Goal: Task Accomplishment & Management: Manage account settings

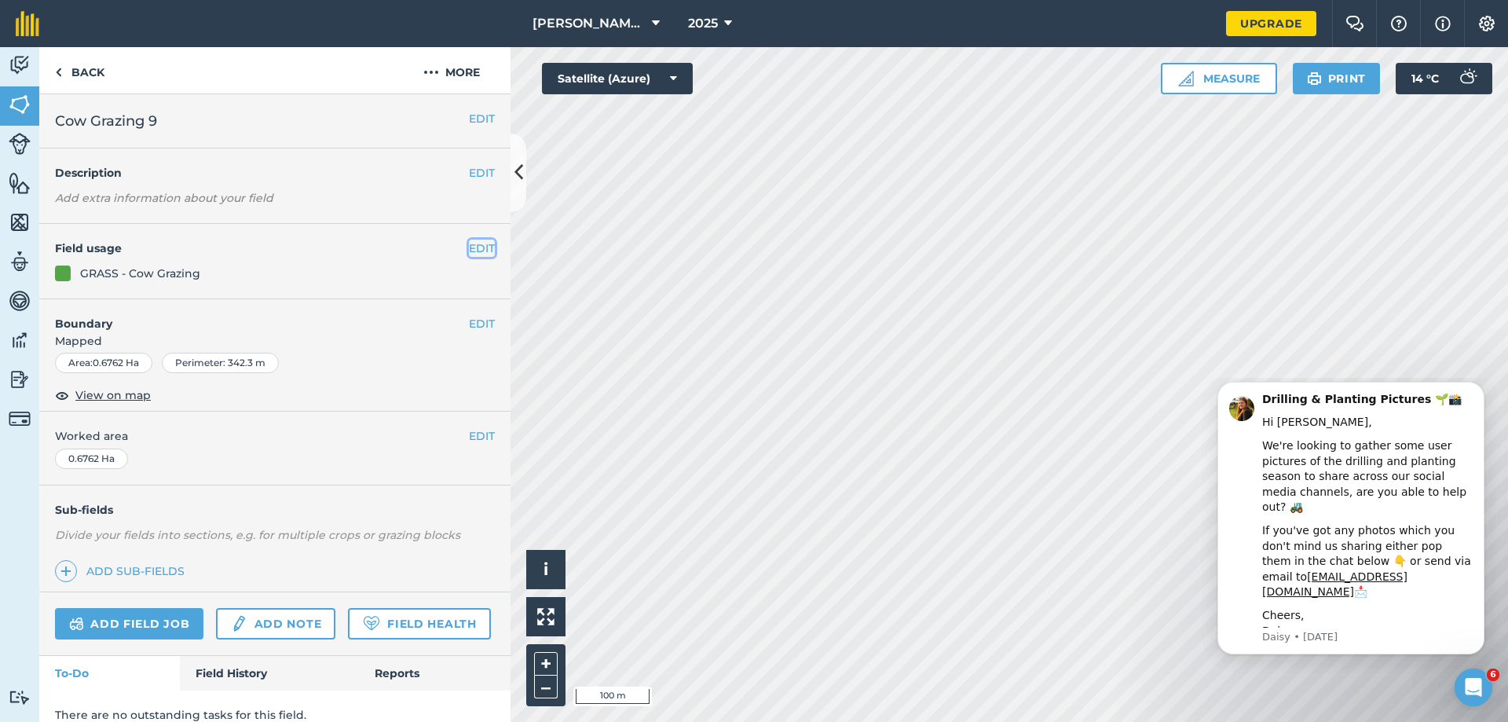
click at [469, 250] on button "EDIT" at bounding box center [482, 248] width 26 height 17
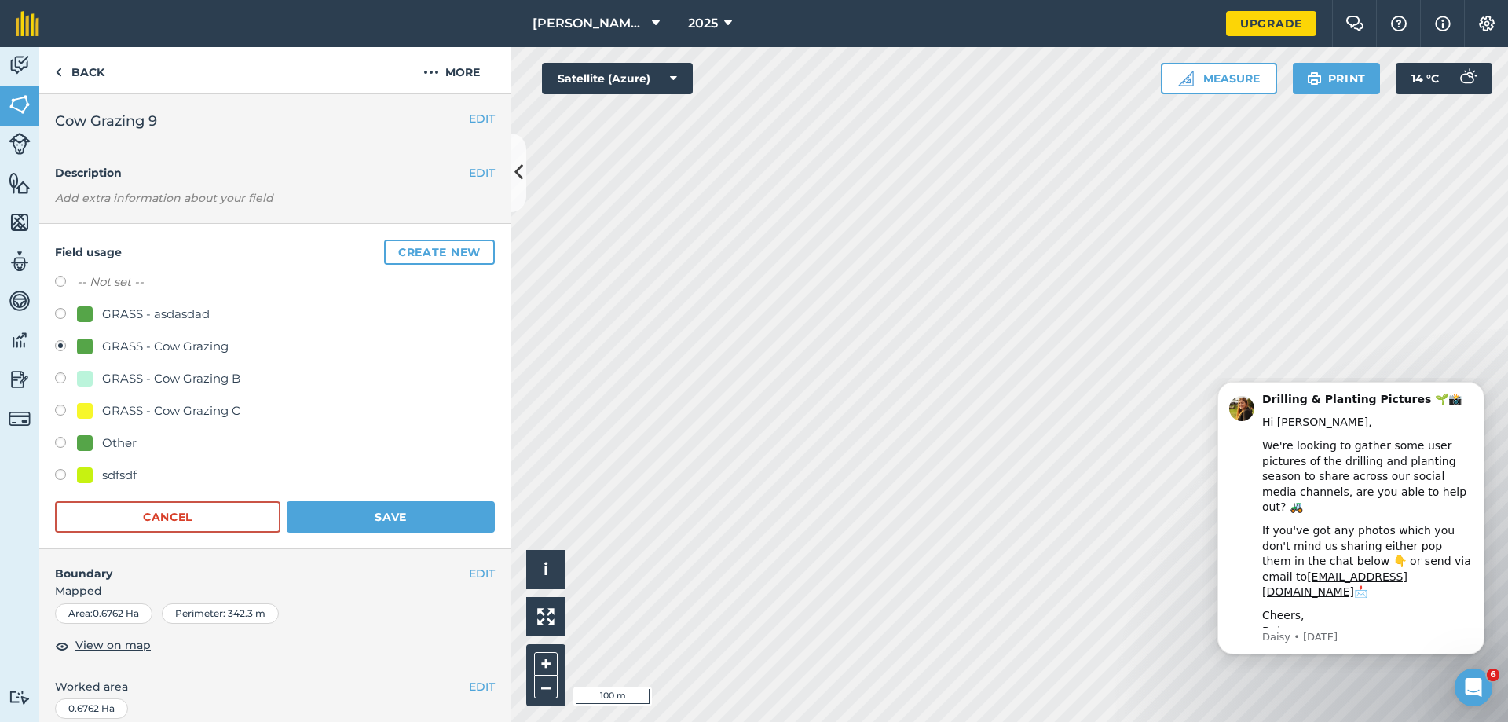
click at [61, 411] on label at bounding box center [66, 412] width 22 height 16
radio input "true"
radio input "false"
click at [383, 511] on button "Save" at bounding box center [391, 516] width 208 height 31
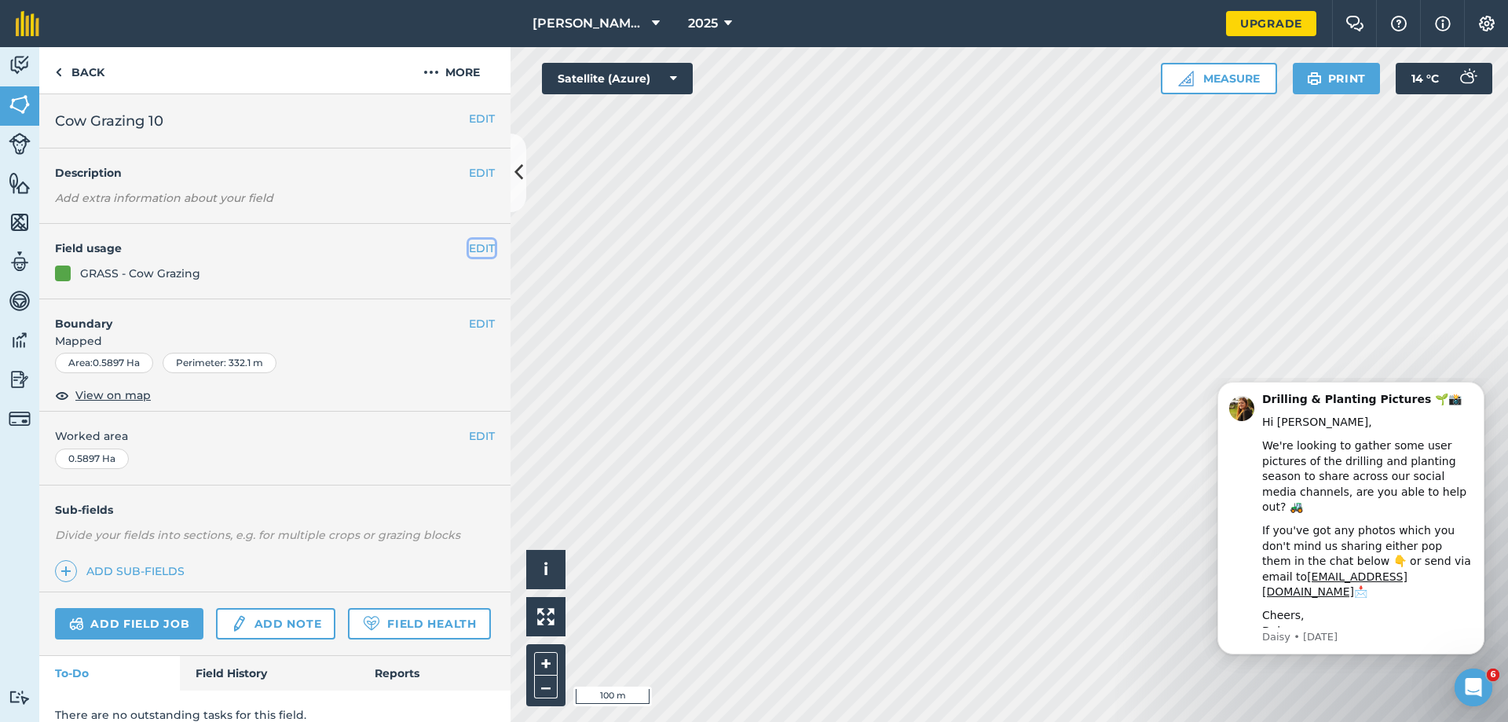
click at [470, 249] on button "EDIT" at bounding box center [482, 248] width 26 height 17
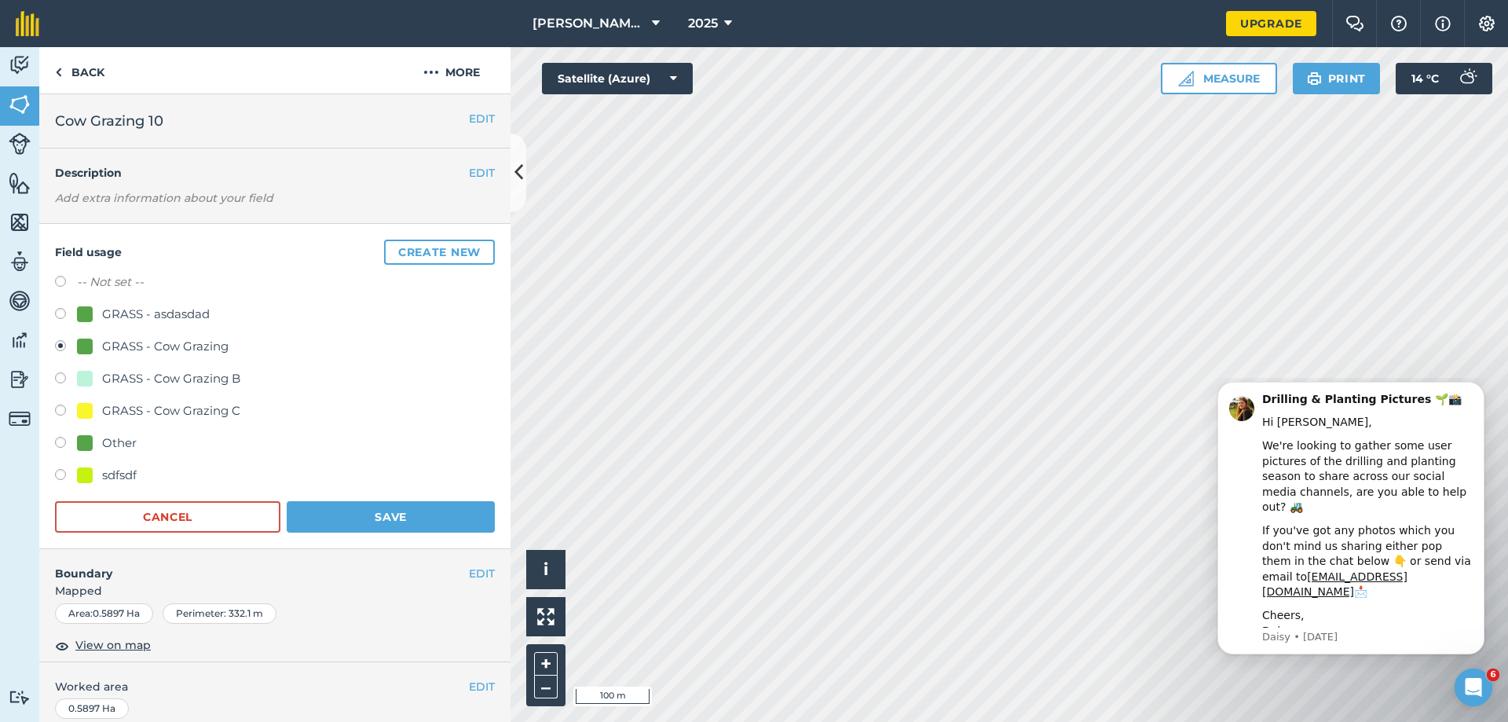
click at [97, 408] on div "GRASS - Cow Grazing C" at bounding box center [158, 410] width 163 height 19
radio input "true"
radio input "false"
click at [355, 514] on button "Save" at bounding box center [391, 516] width 208 height 31
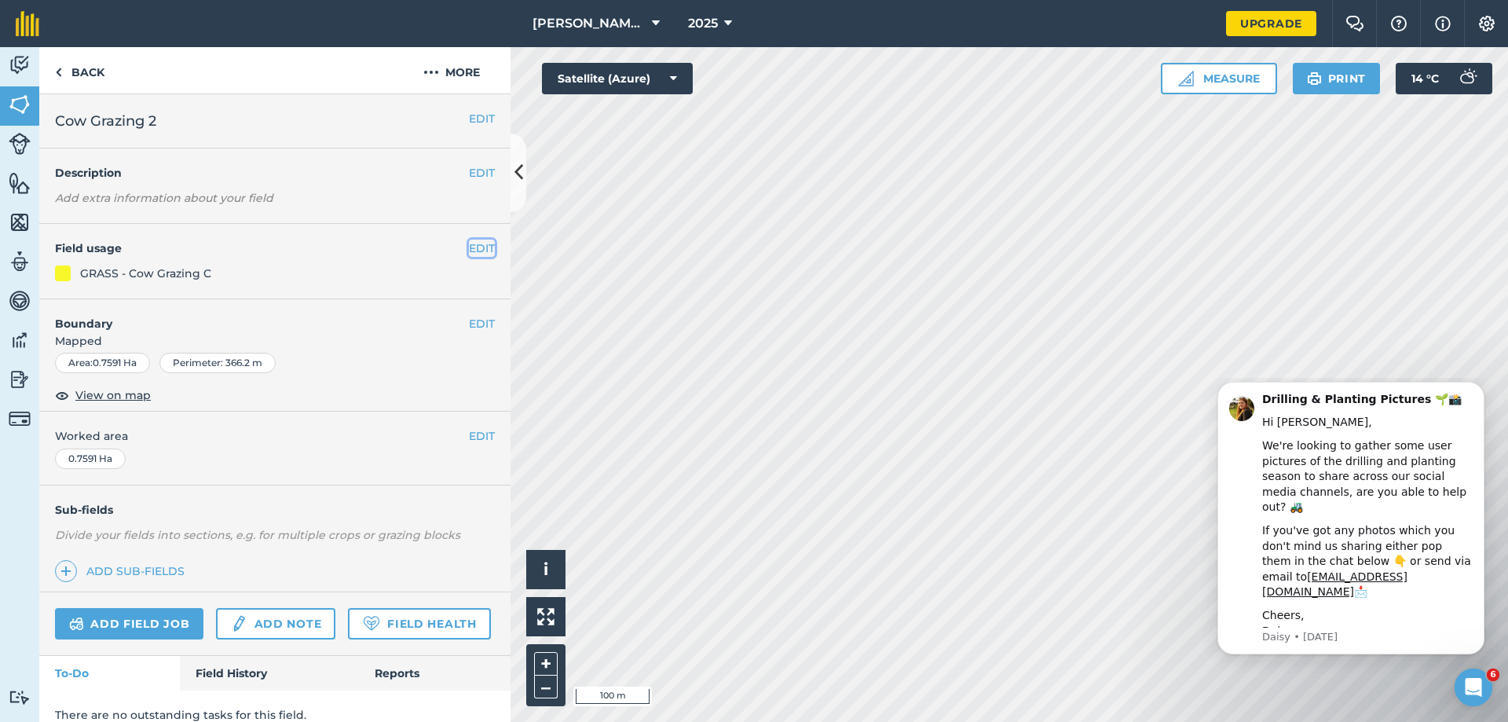
click at [469, 252] on button "EDIT" at bounding box center [482, 248] width 26 height 17
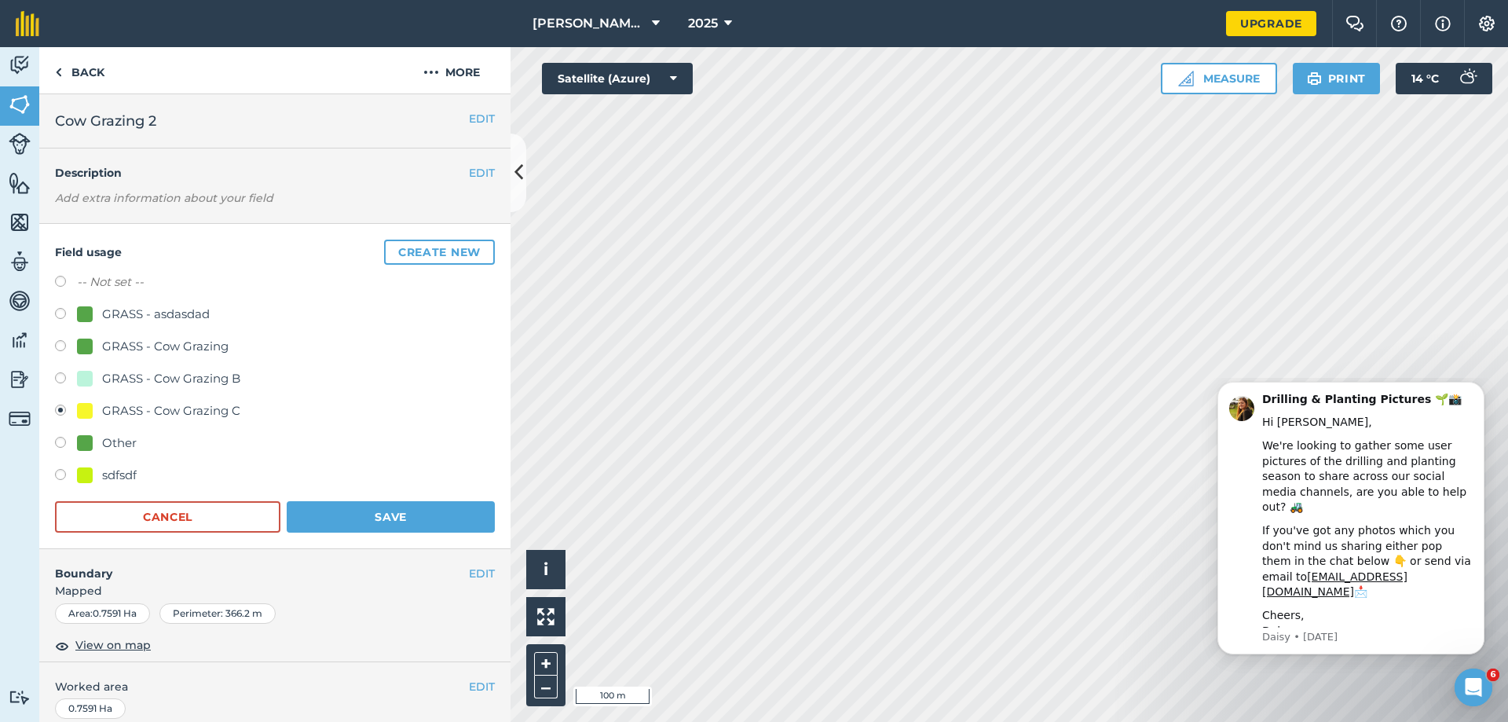
click at [58, 384] on label at bounding box center [66, 380] width 22 height 16
radio input "true"
radio input "false"
click at [59, 348] on label at bounding box center [66, 348] width 22 height 16
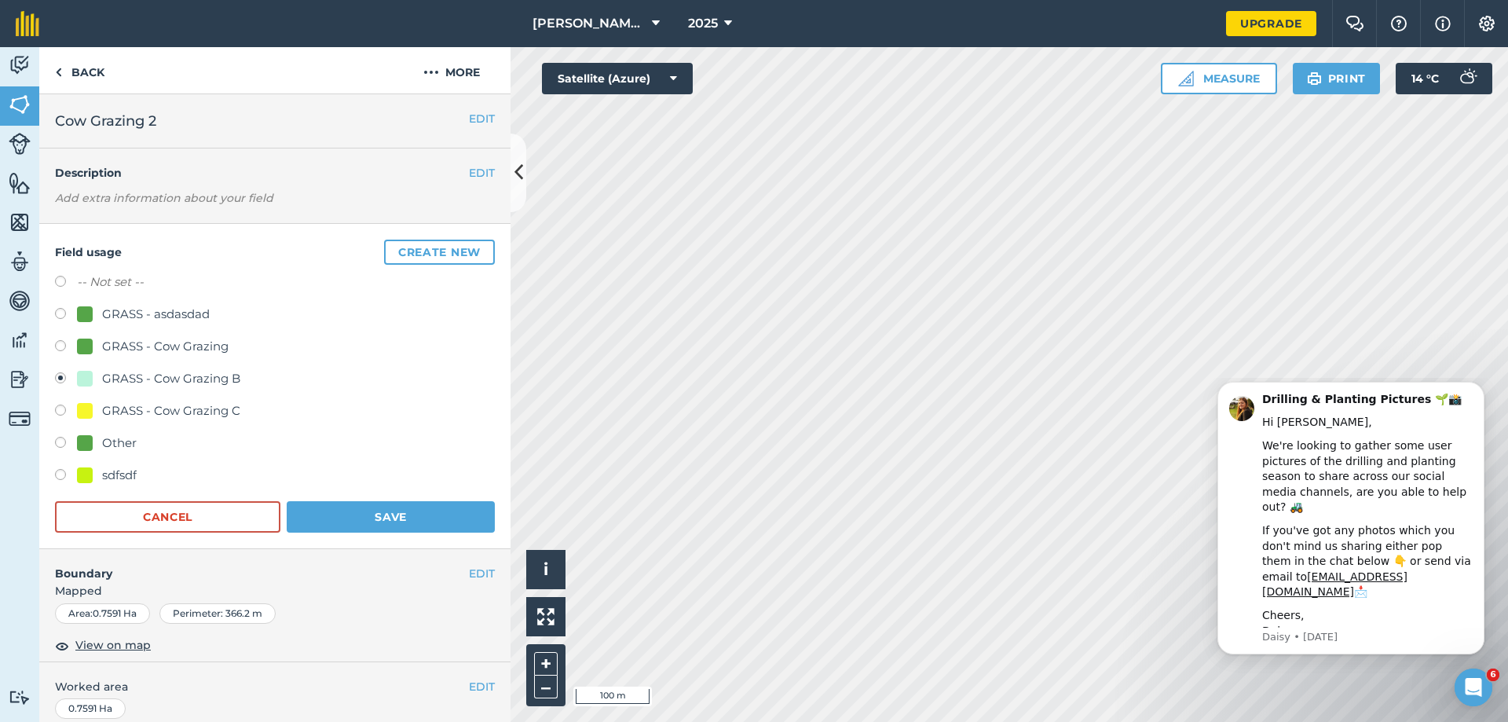
radio input "true"
radio input "false"
click at [56, 349] on label at bounding box center [66, 348] width 22 height 16
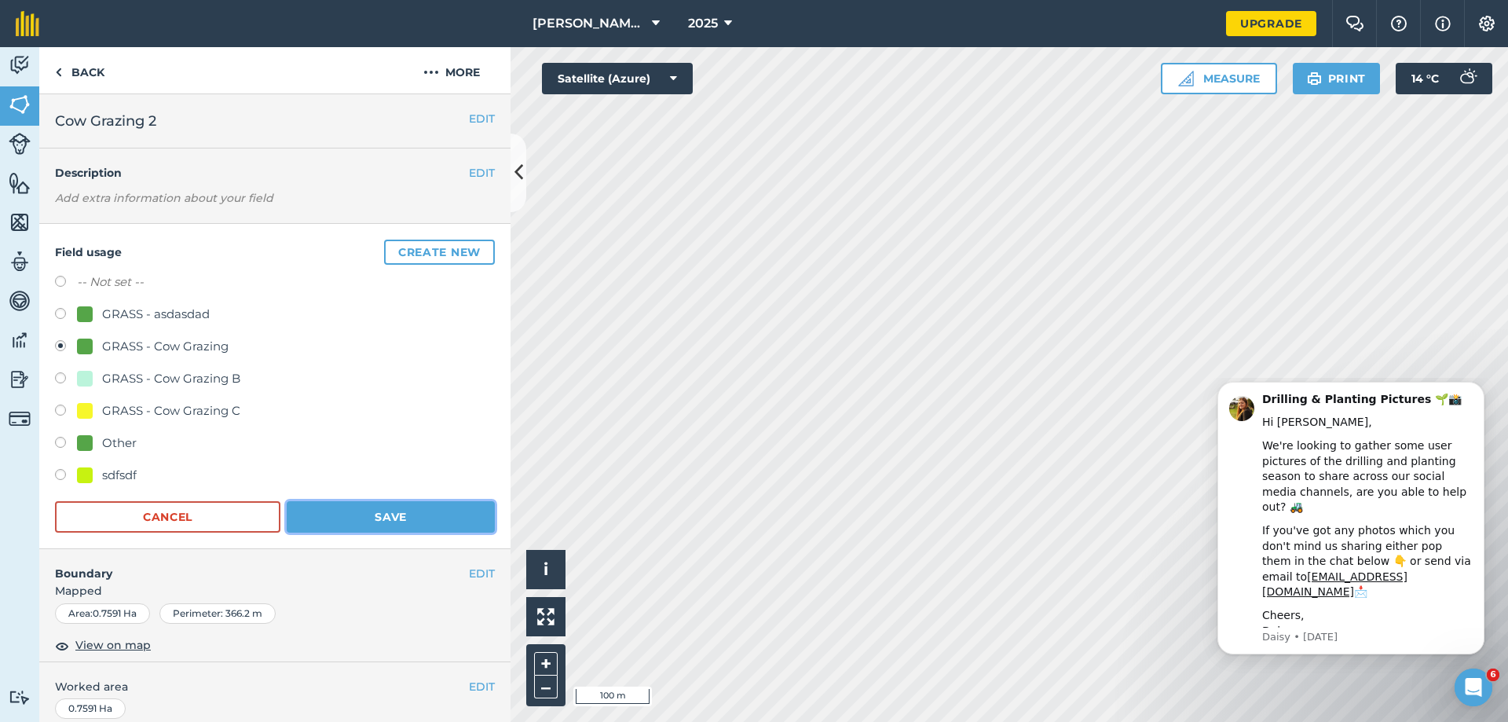
click at [380, 513] on button "Save" at bounding box center [391, 516] width 208 height 31
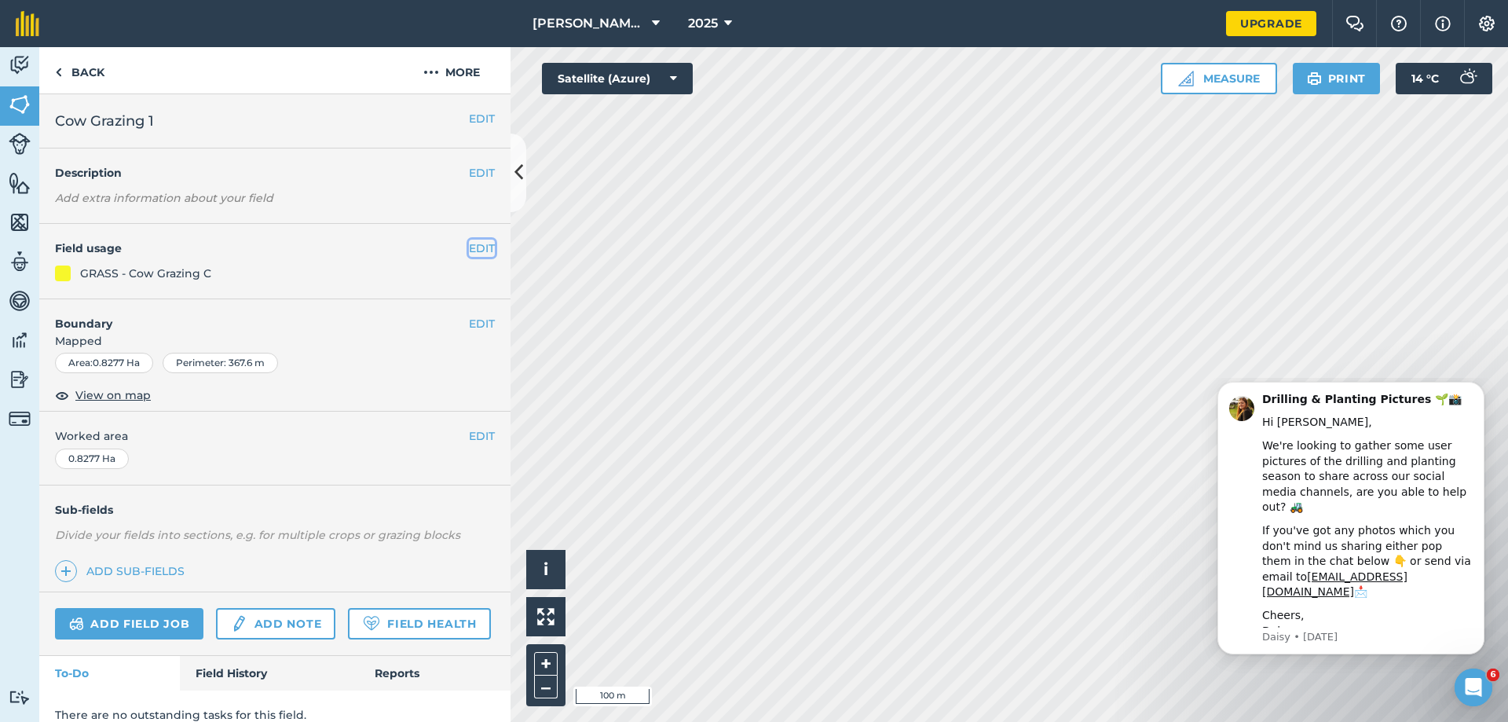
click at [469, 247] on button "EDIT" at bounding box center [482, 248] width 26 height 17
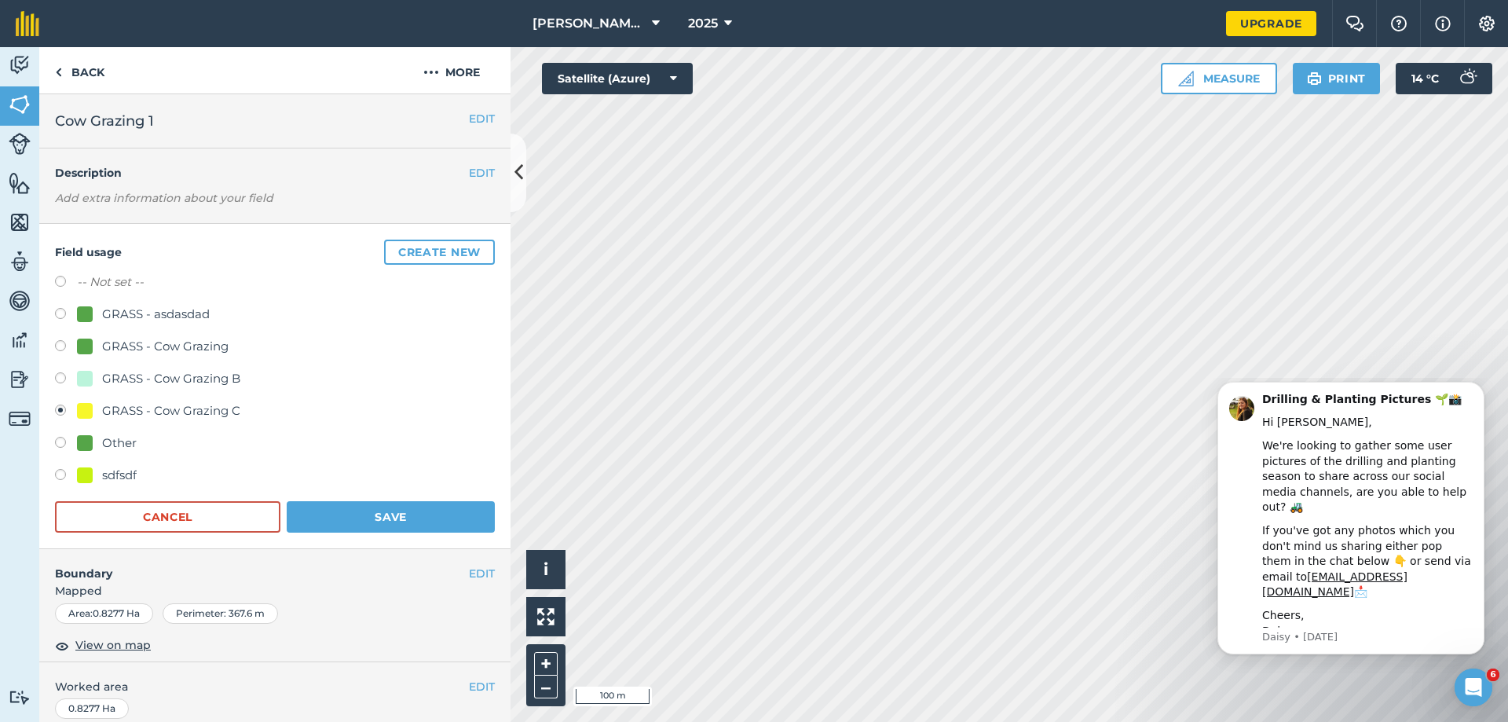
click at [61, 342] on label at bounding box center [66, 348] width 22 height 16
radio input "true"
radio input "false"
click at [387, 515] on button "Save" at bounding box center [391, 516] width 208 height 31
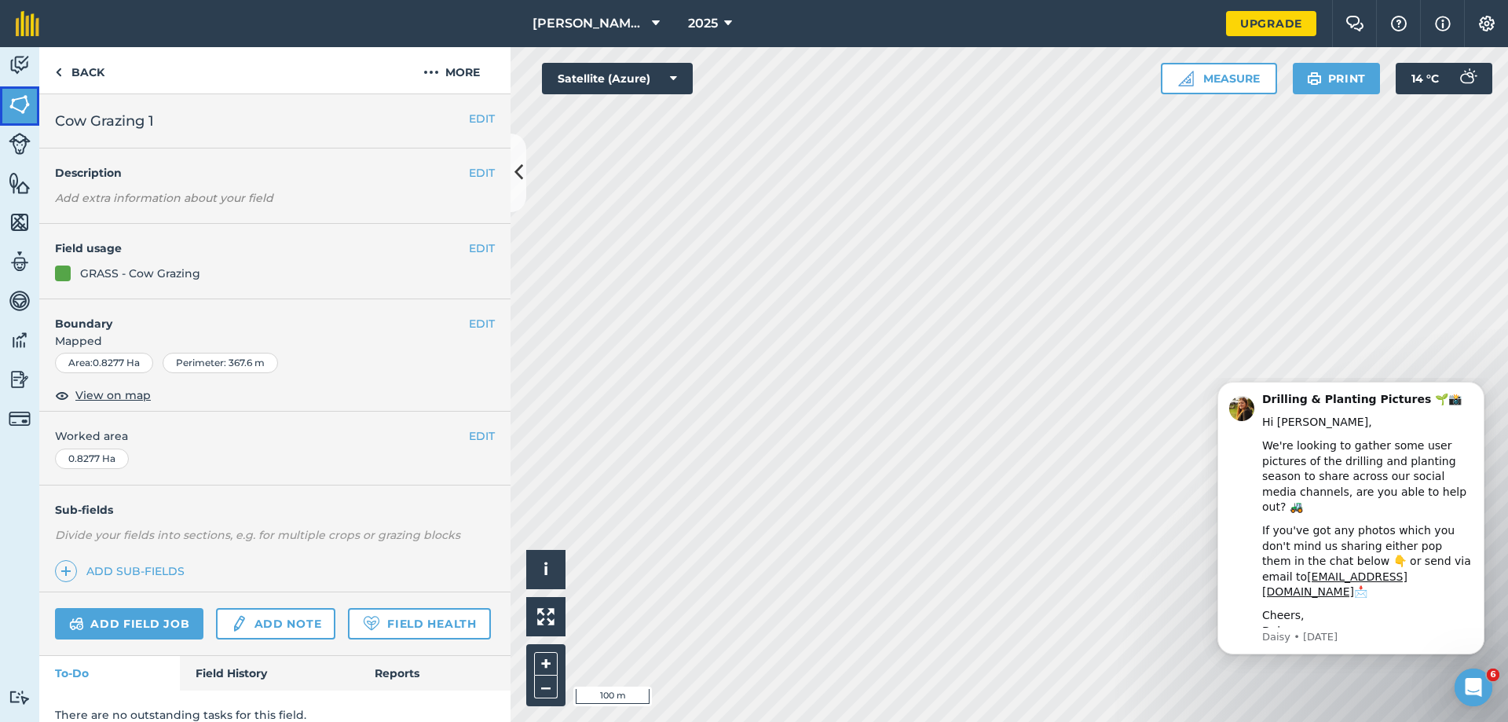
click at [27, 103] on img at bounding box center [20, 105] width 22 height 24
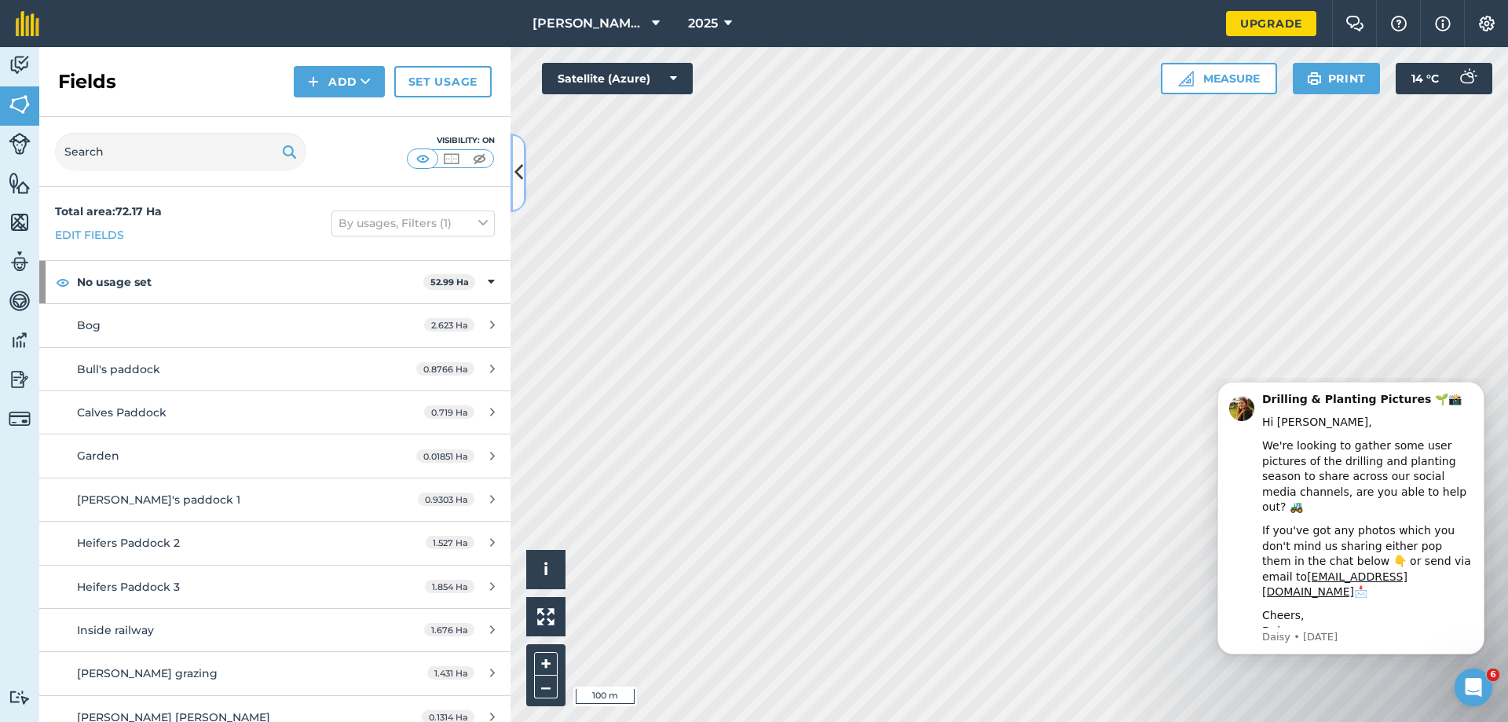
click at [512, 170] on button at bounding box center [519, 173] width 16 height 79
